Goal: Task Accomplishment & Management: Complete application form

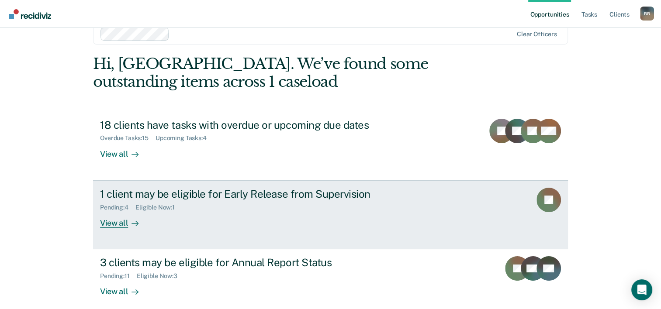
scroll to position [27, 0]
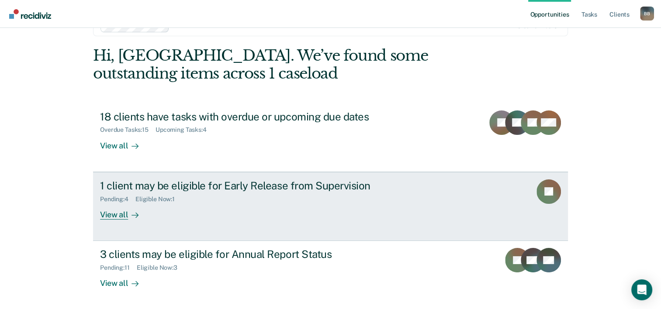
click at [281, 192] on div "Pending : 4 Eligible Now : 1" at bounding box center [253, 197] width 307 height 11
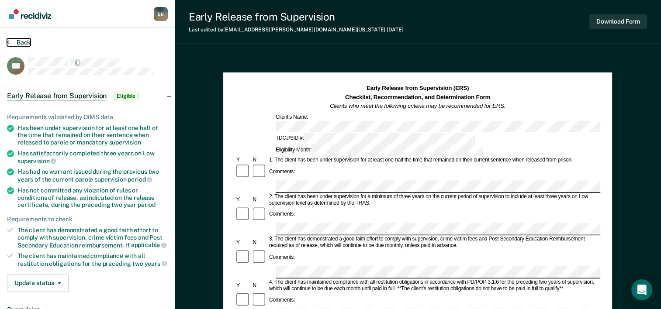
click at [18, 42] on button "Back" at bounding box center [19, 42] width 24 height 8
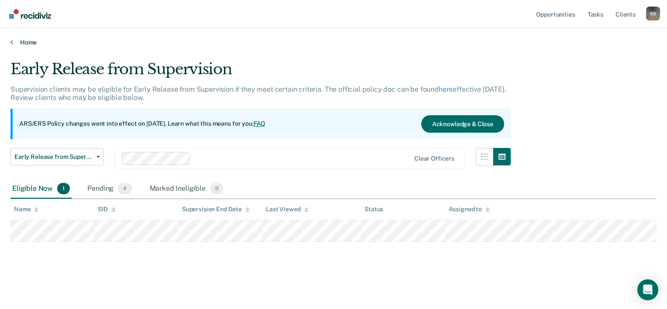
click at [35, 41] on link "Home" at bounding box center [333, 42] width 646 height 8
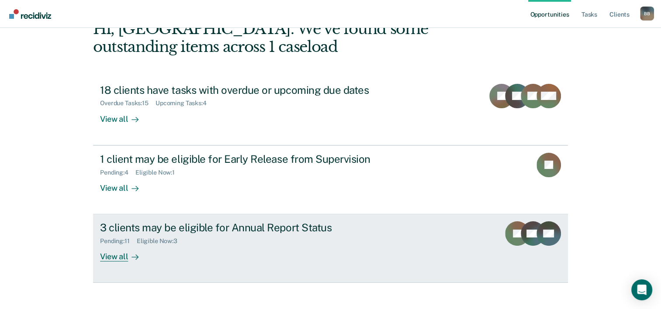
scroll to position [62, 0]
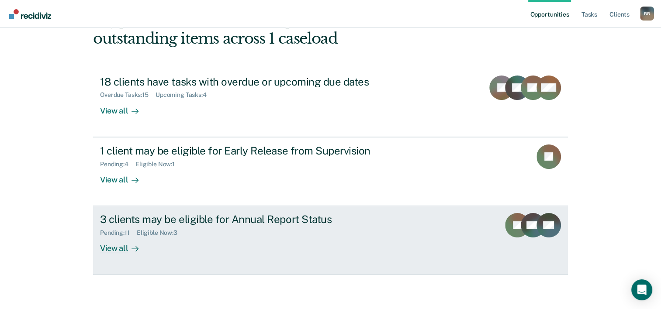
click at [266, 221] on div "3 clients may be eligible for Annual Report Status" at bounding box center [253, 219] width 307 height 13
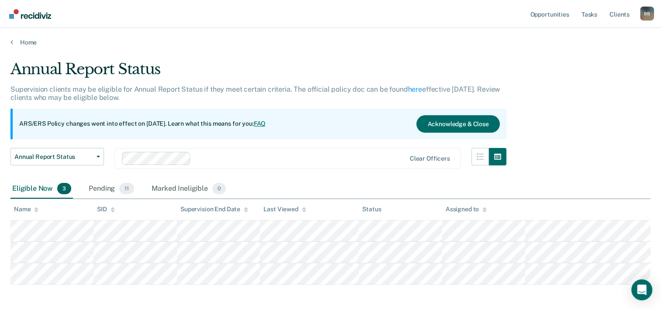
click at [266, 122] on link "FAQ" at bounding box center [260, 123] width 12 height 7
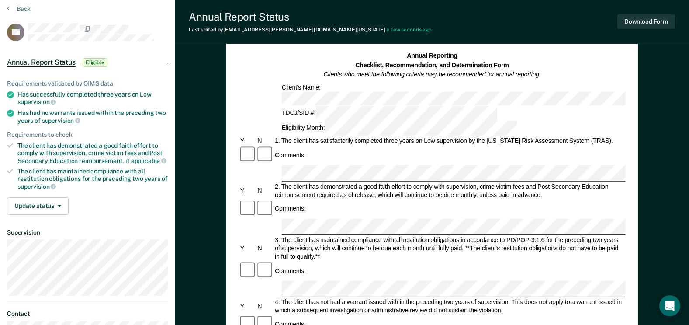
scroll to position [44, 0]
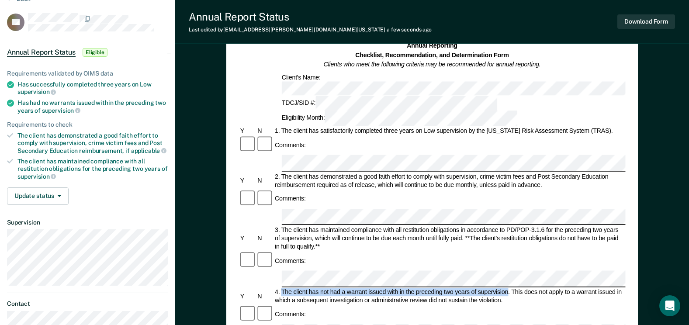
drag, startPoint x: 507, startPoint y: 223, endPoint x: 281, endPoint y: 224, distance: 225.8
click at [281, 288] on div "4. The client has not had a warrant issued with in the preceding two years of s…" at bounding box center [449, 296] width 352 height 17
copy div "The client has not had a warrant issued with in the preceding two years of supe…"
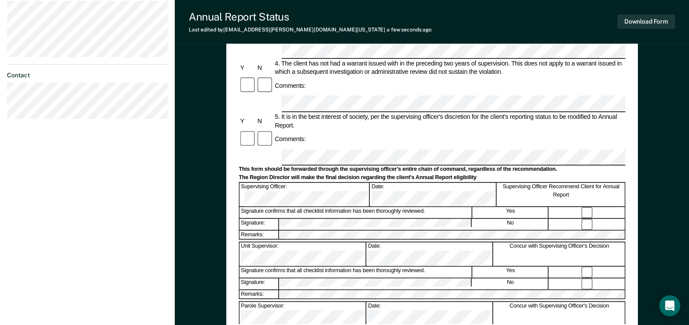
scroll to position [262, 0]
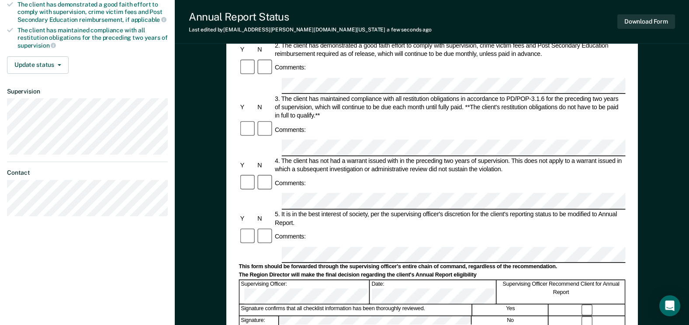
scroll to position [218, 0]
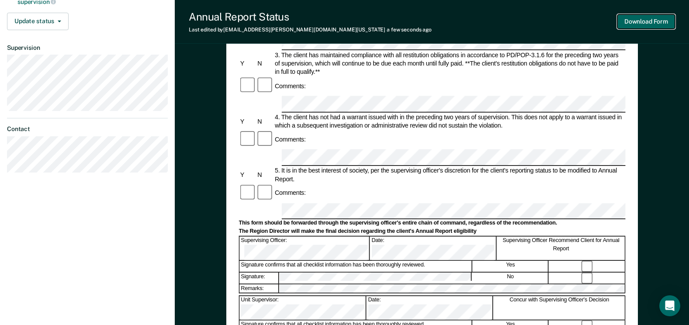
click at [624, 23] on button "Download Form" at bounding box center [646, 21] width 58 height 14
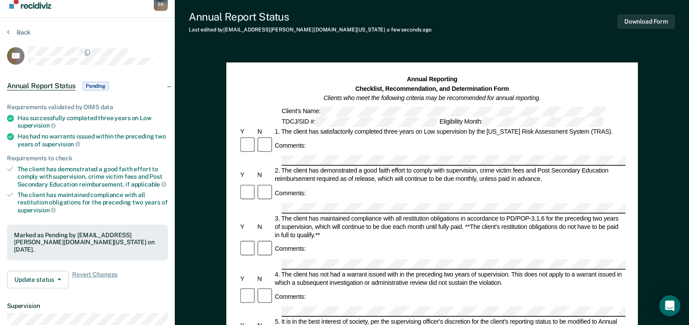
scroll to position [0, 0]
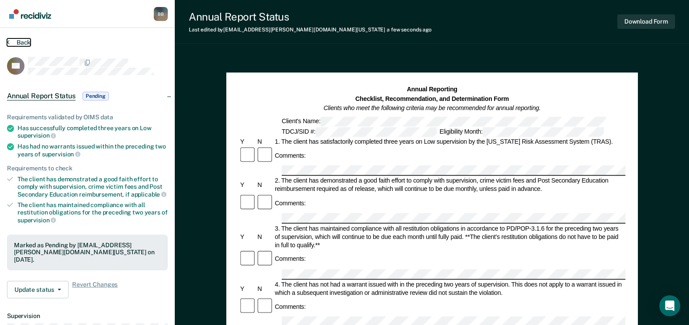
click at [22, 42] on button "Back" at bounding box center [19, 42] width 24 height 8
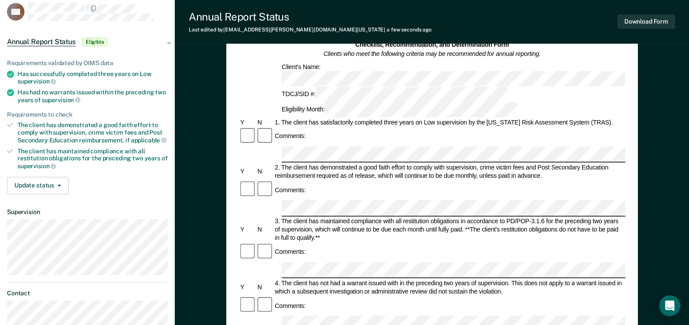
scroll to position [87, 0]
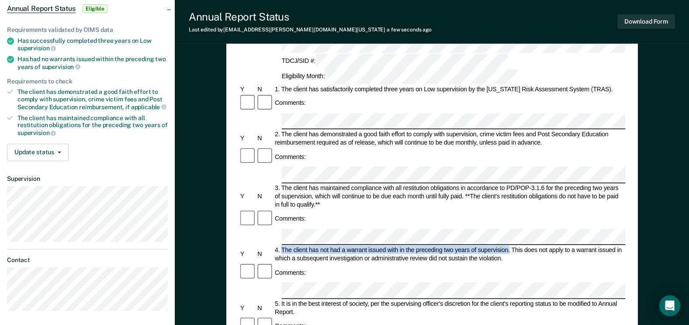
drag, startPoint x: 509, startPoint y: 178, endPoint x: 281, endPoint y: 182, distance: 227.6
click at [281, 246] on div "4. The client has not had a warrant issued with in the preceding two years of s…" at bounding box center [449, 254] width 352 height 17
copy div "The client has not had a warrant issued with in the preceding two years of supe…"
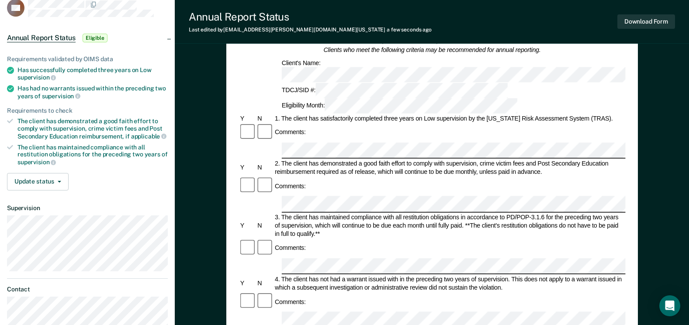
scroll to position [44, 0]
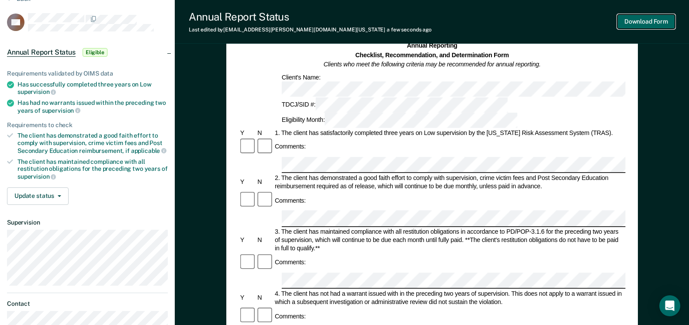
click at [657, 20] on button "Download Form" at bounding box center [646, 21] width 58 height 14
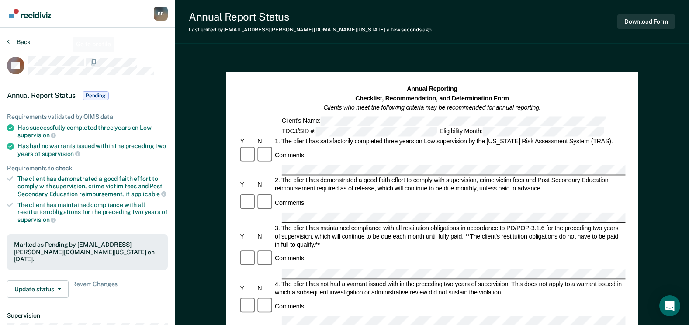
scroll to position [0, 0]
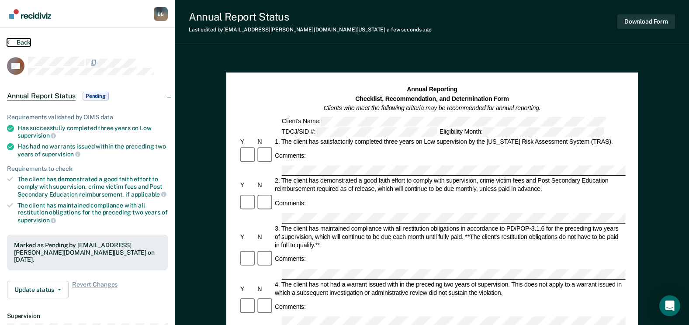
click at [22, 42] on button "Back" at bounding box center [19, 42] width 24 height 8
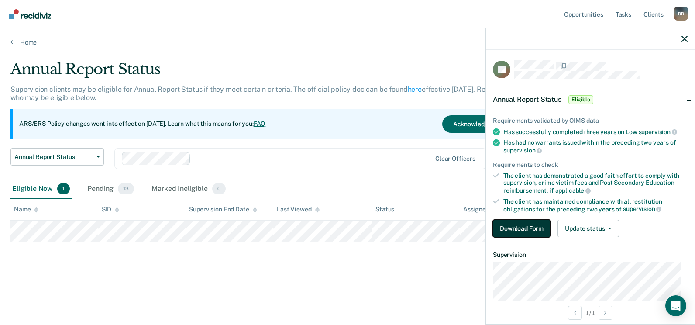
click at [517, 227] on button "Download Form" at bounding box center [522, 228] width 58 height 17
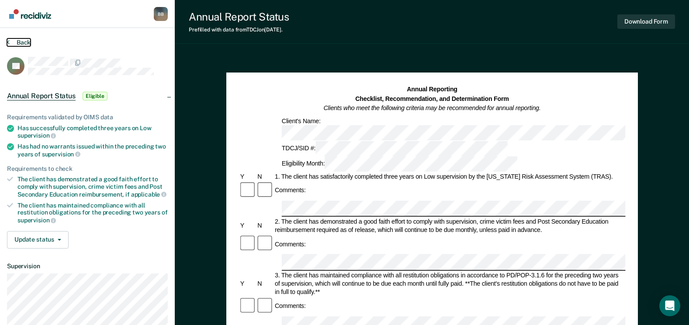
click at [19, 41] on button "Back" at bounding box center [19, 42] width 24 height 8
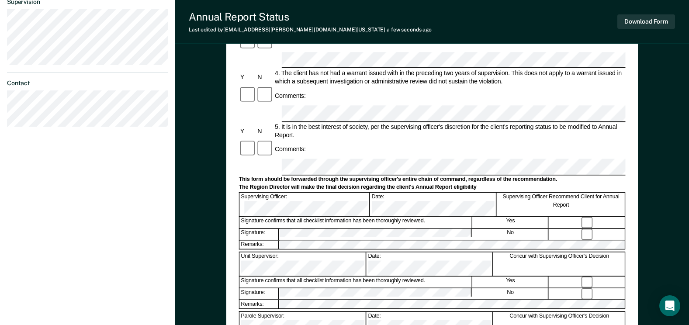
scroll to position [177, 0]
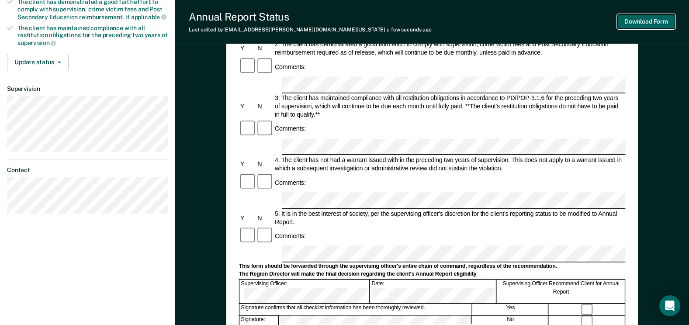
click at [639, 21] on button "Download Form" at bounding box center [646, 21] width 58 height 14
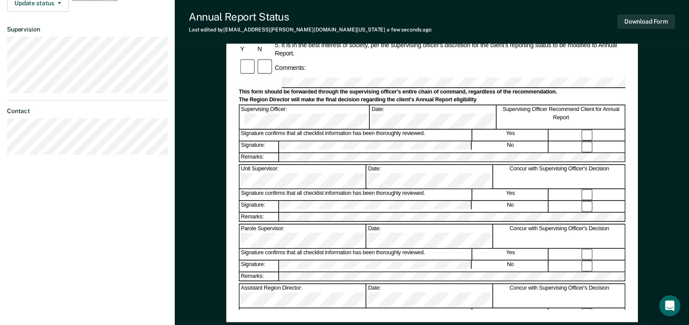
scroll to position [308, 0]
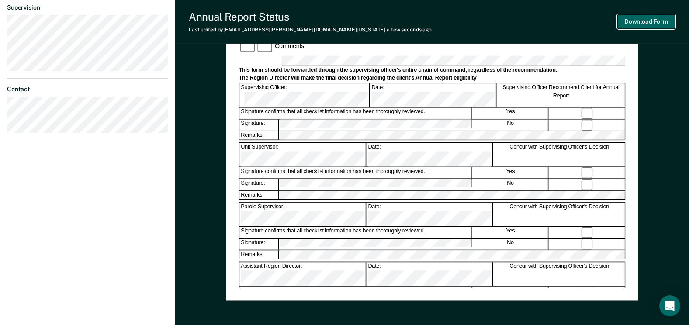
click at [637, 24] on button "Download Form" at bounding box center [646, 21] width 58 height 14
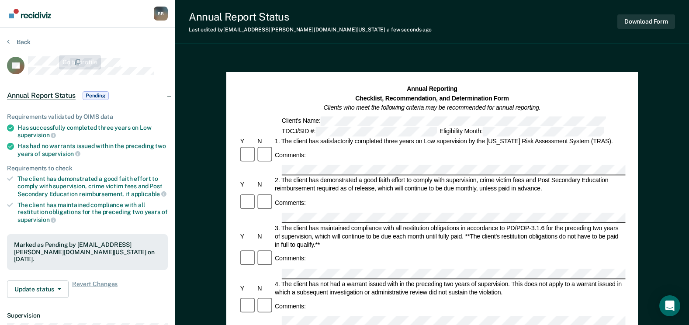
scroll to position [0, 0]
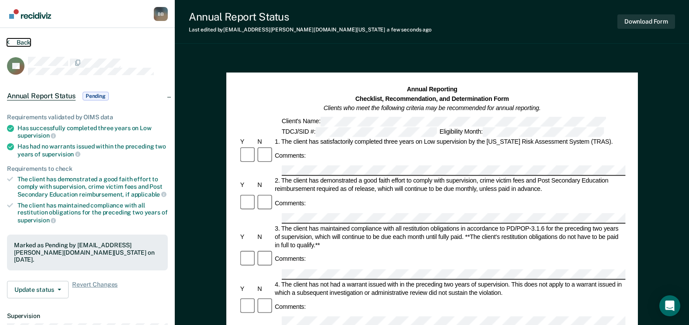
click at [17, 43] on button "Back" at bounding box center [19, 42] width 24 height 8
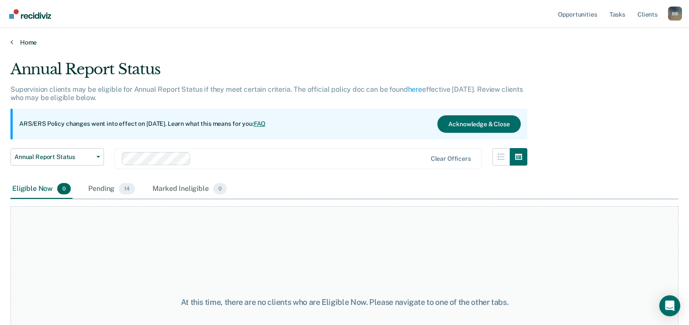
click at [25, 43] on link "Home" at bounding box center [344, 42] width 668 height 8
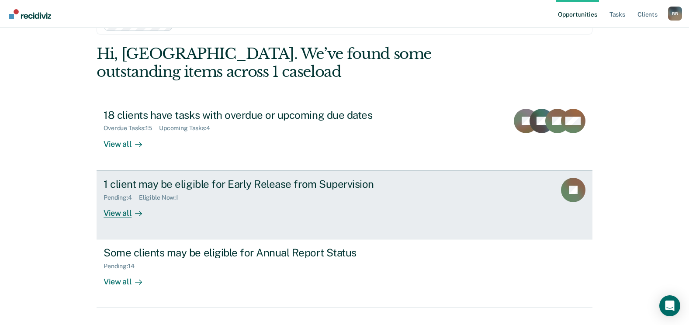
scroll to position [44, 0]
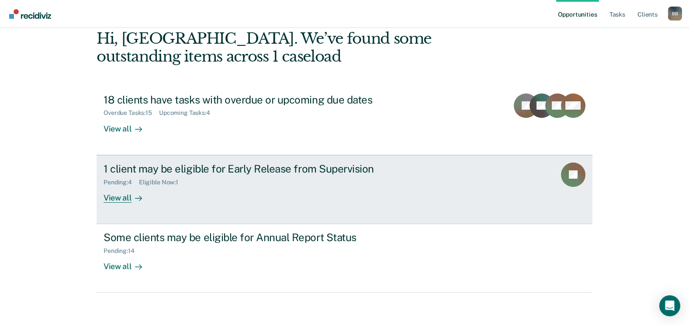
click at [217, 166] on div "1 client may be eligible for Early Release from Supervision" at bounding box center [257, 168] width 307 height 13
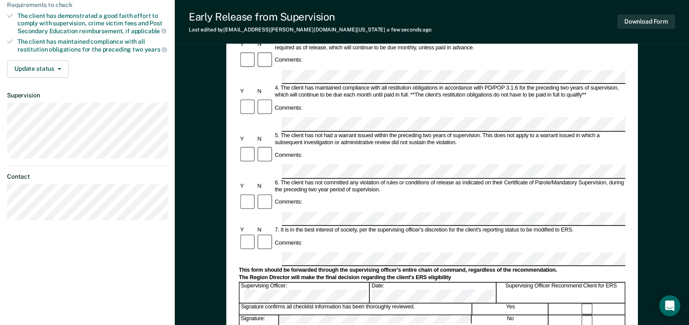
scroll to position [218, 0]
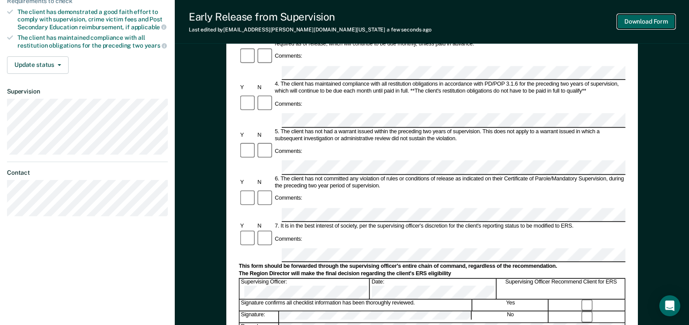
click at [642, 20] on button "Download Form" at bounding box center [646, 21] width 58 height 14
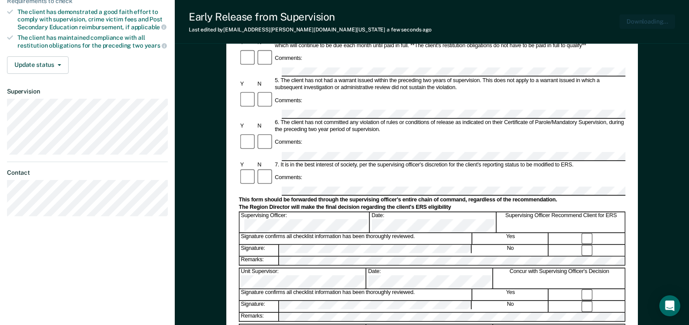
scroll to position [0, 0]
